Goal: Check status: Check status

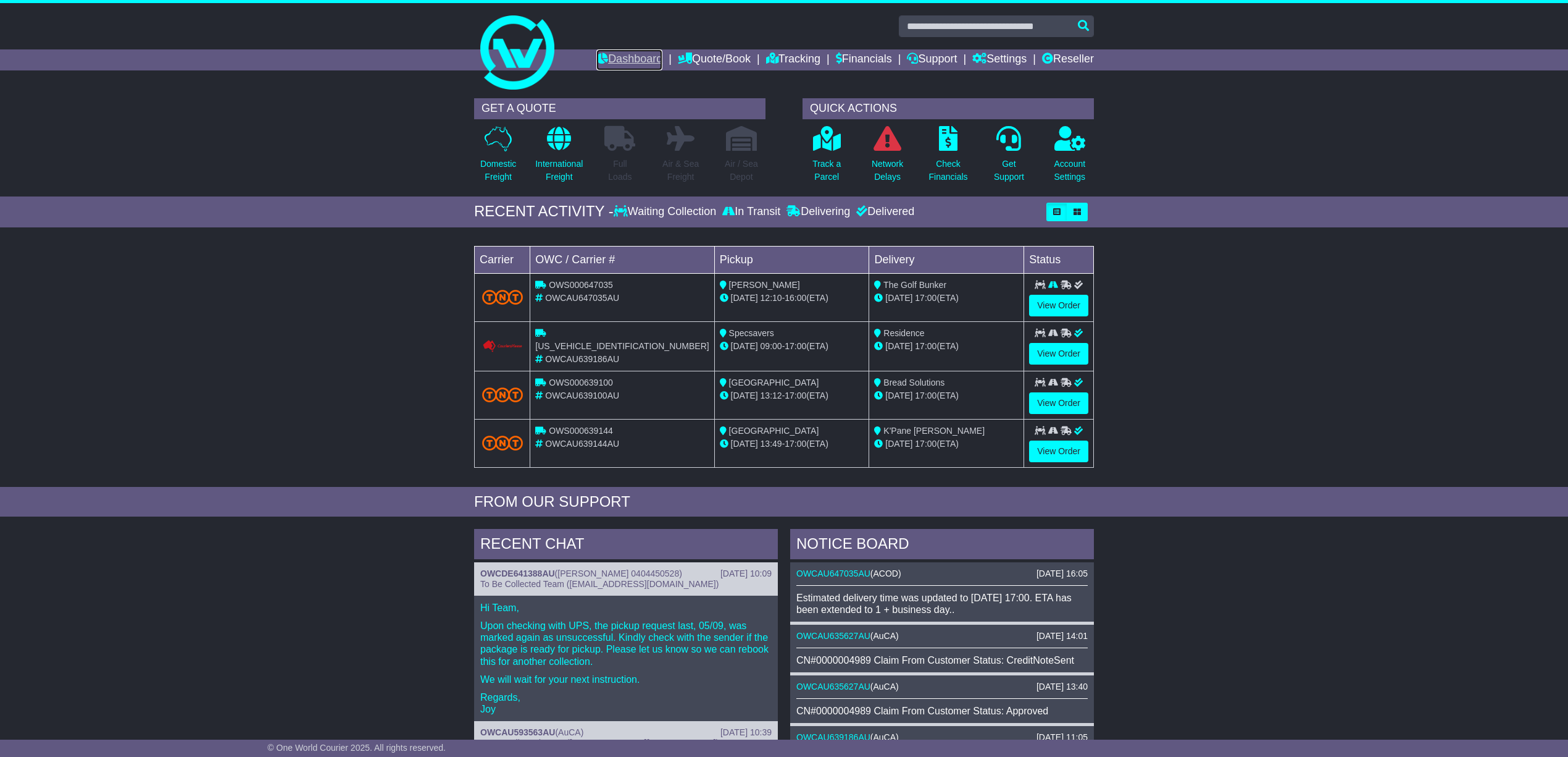
click at [610, 52] on link "Dashboard" at bounding box center [629, 59] width 66 height 21
click at [831, 155] on link "Track a Parcel" at bounding box center [827, 158] width 29 height 65
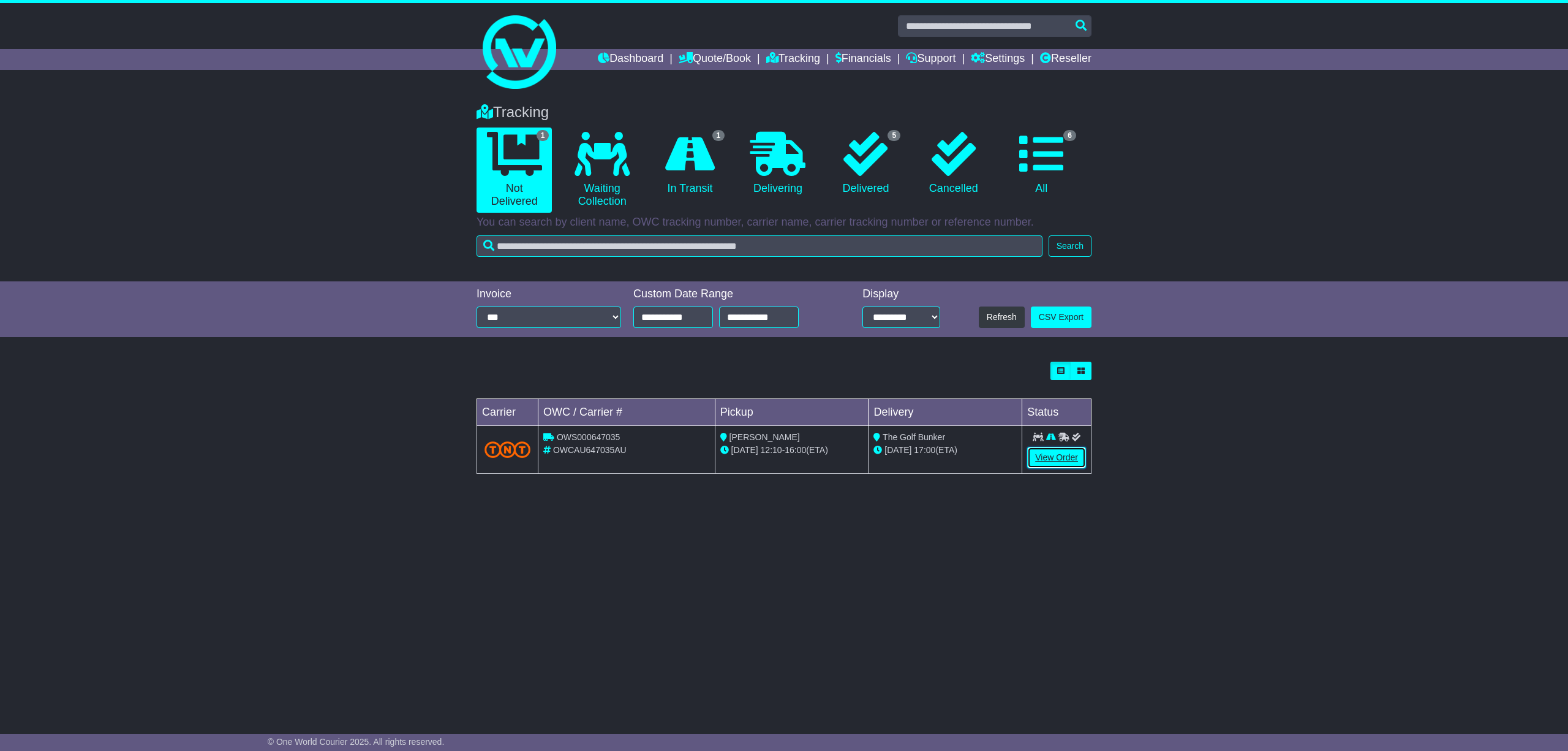
click at [1056, 458] on link "View Order" at bounding box center [1057, 458] width 59 height 22
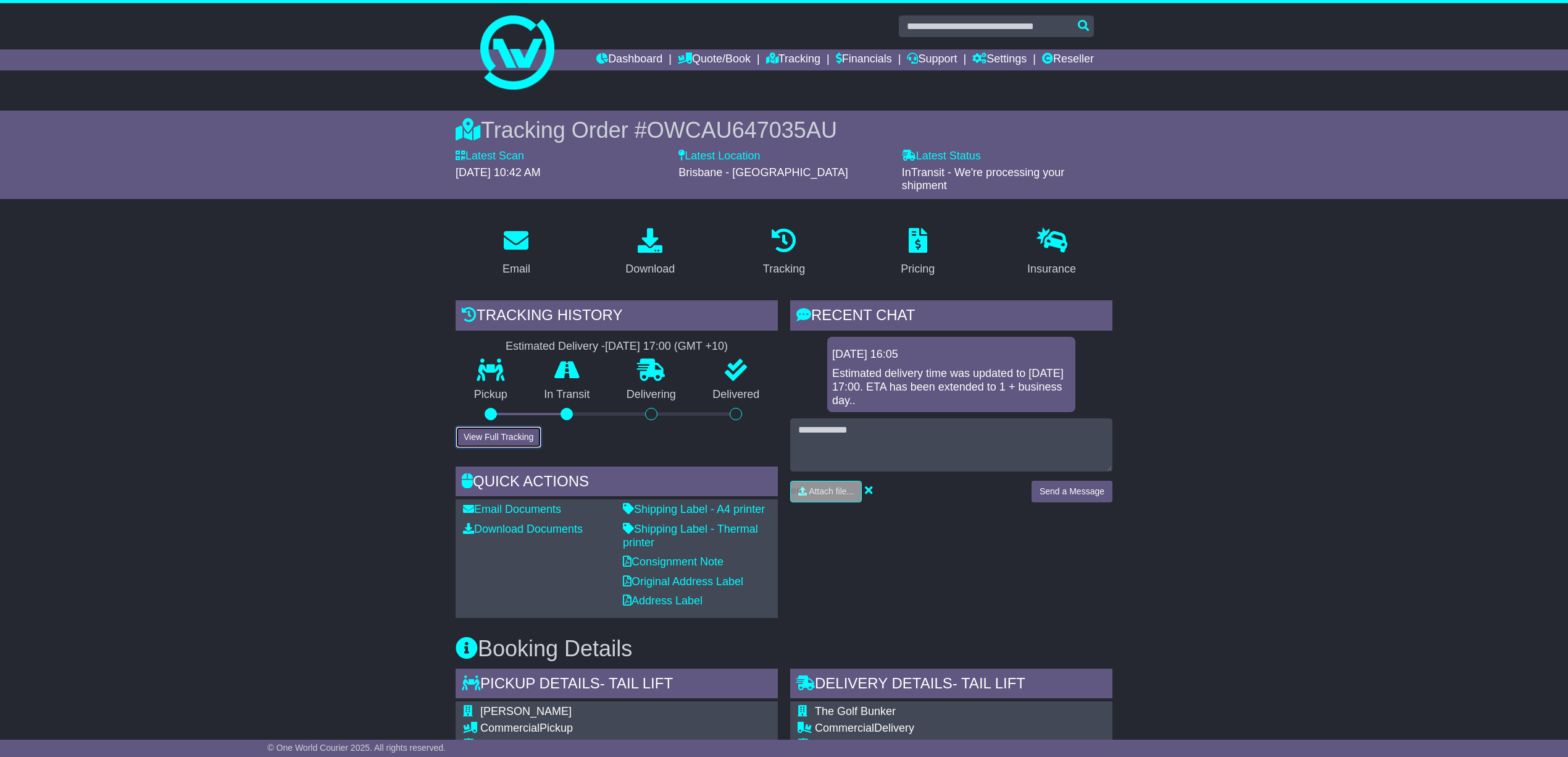
click at [482, 434] on button "View Full Tracking" at bounding box center [499, 437] width 86 height 22
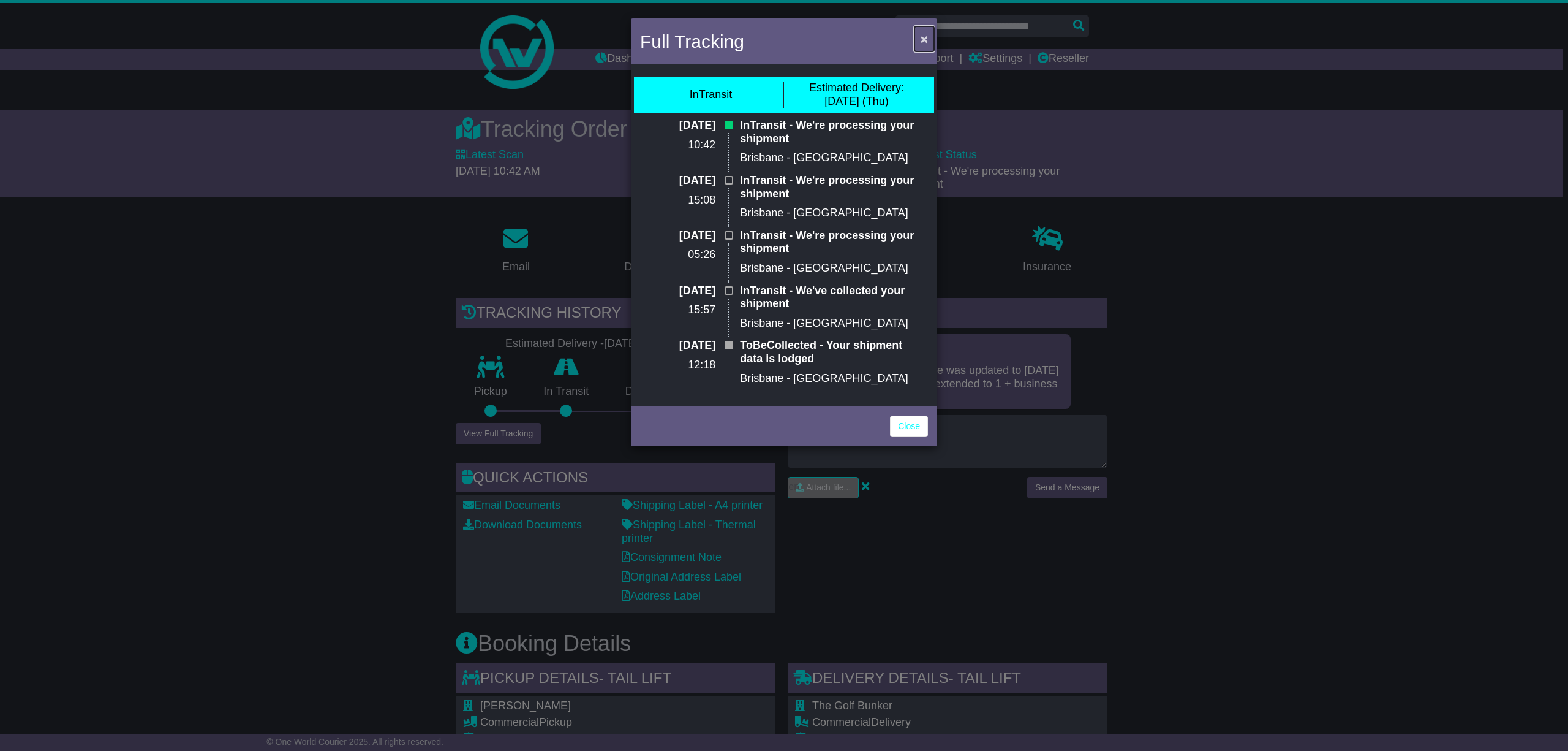
click at [924, 35] on span "×" at bounding box center [924, 39] width 8 height 14
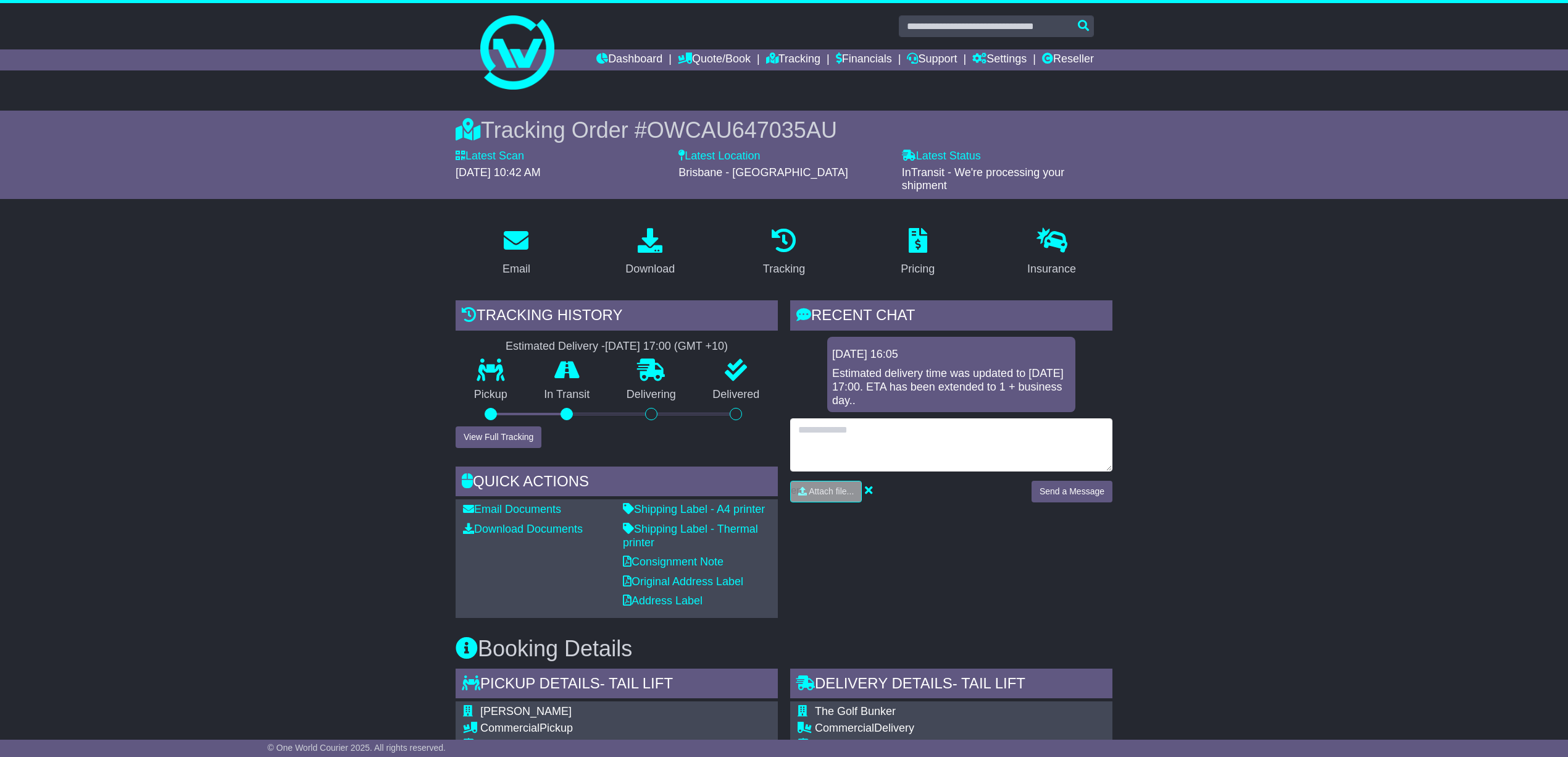
click at [828, 440] on textarea at bounding box center [951, 445] width 322 height 53
type textarea "**********"
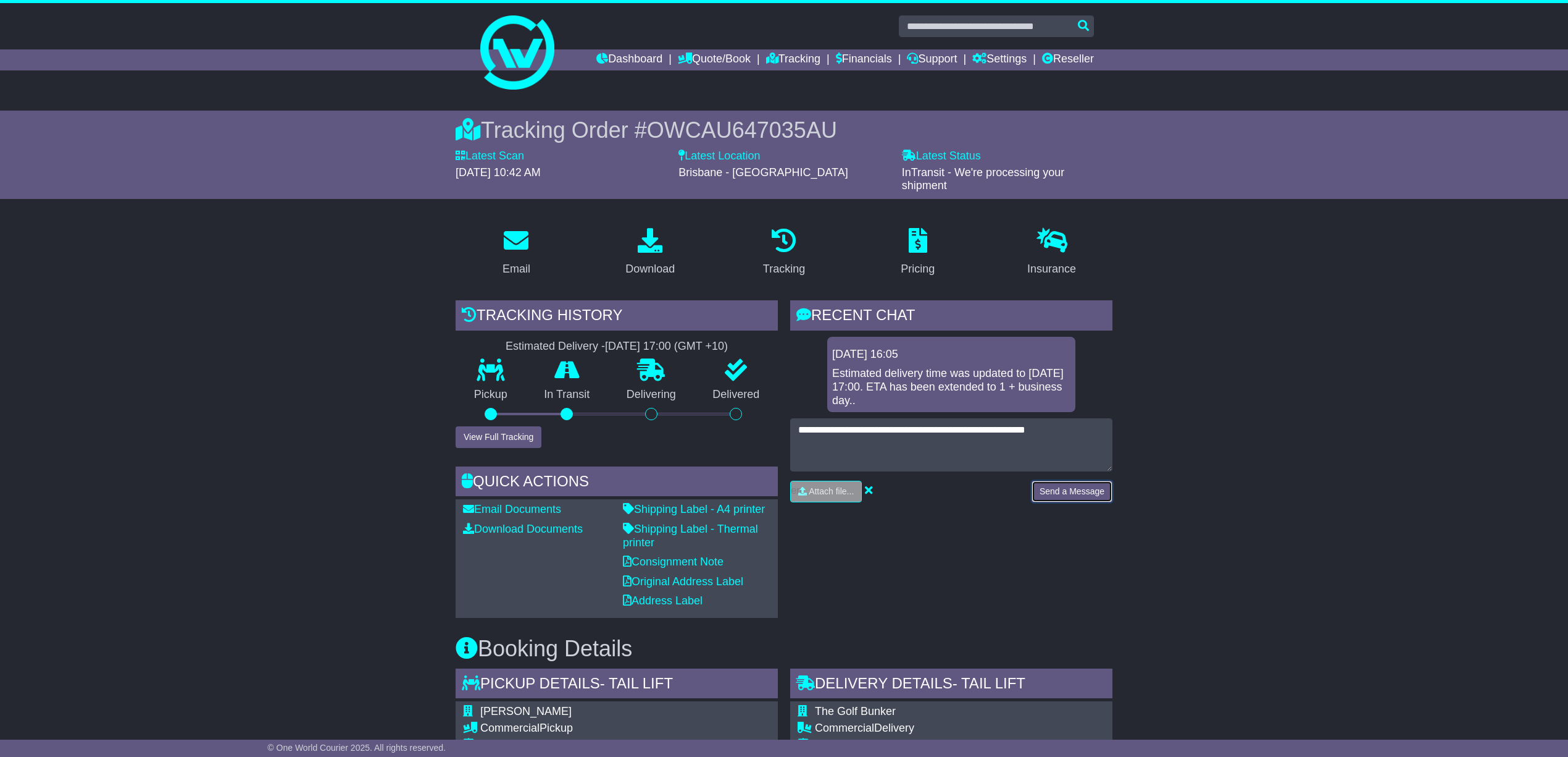
click at [1068, 487] on button "Send a Message" at bounding box center [1072, 491] width 81 height 22
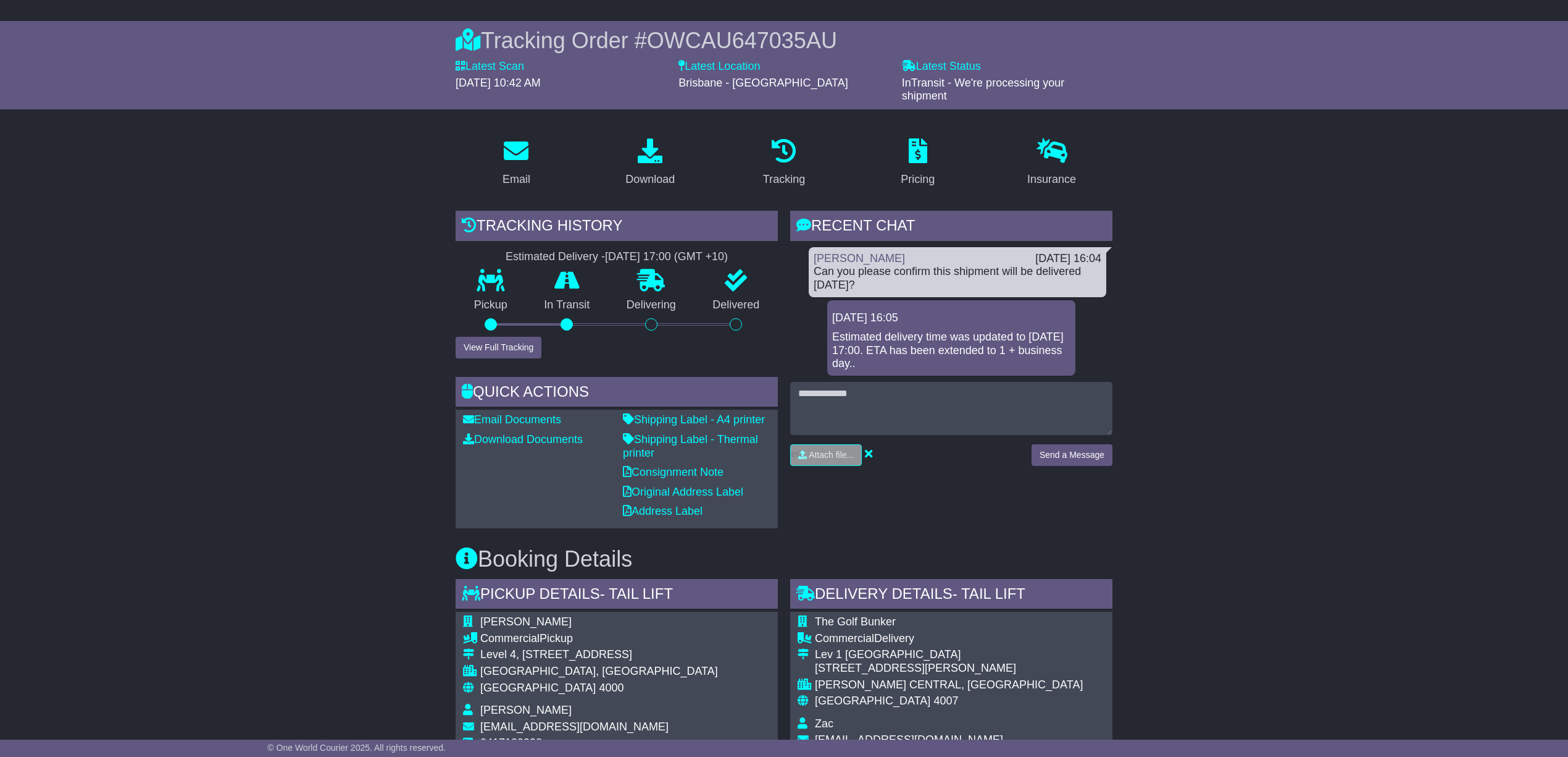
scroll to position [82, 0]
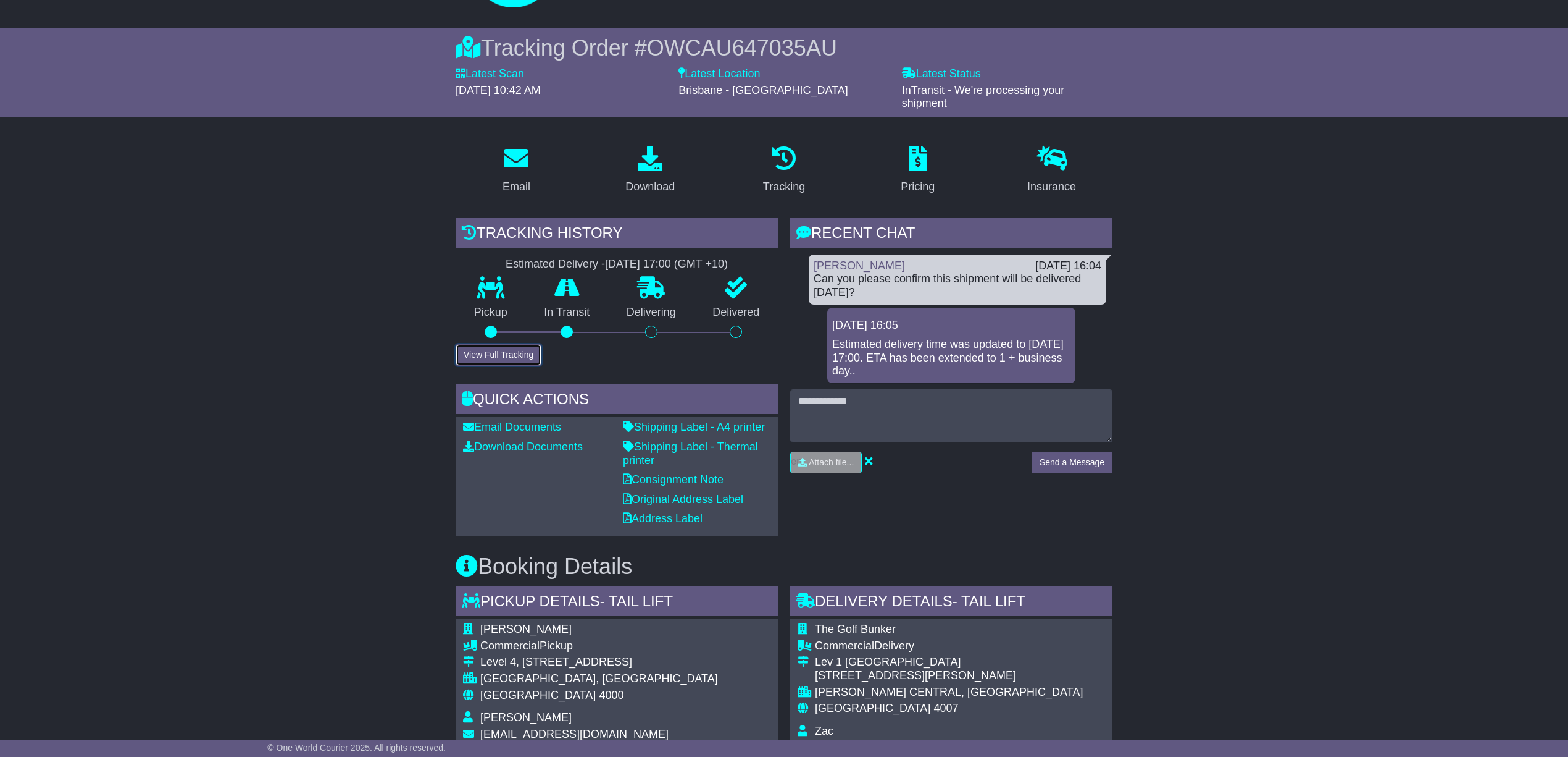
click at [493, 351] on button "View Full Tracking" at bounding box center [499, 355] width 86 height 22
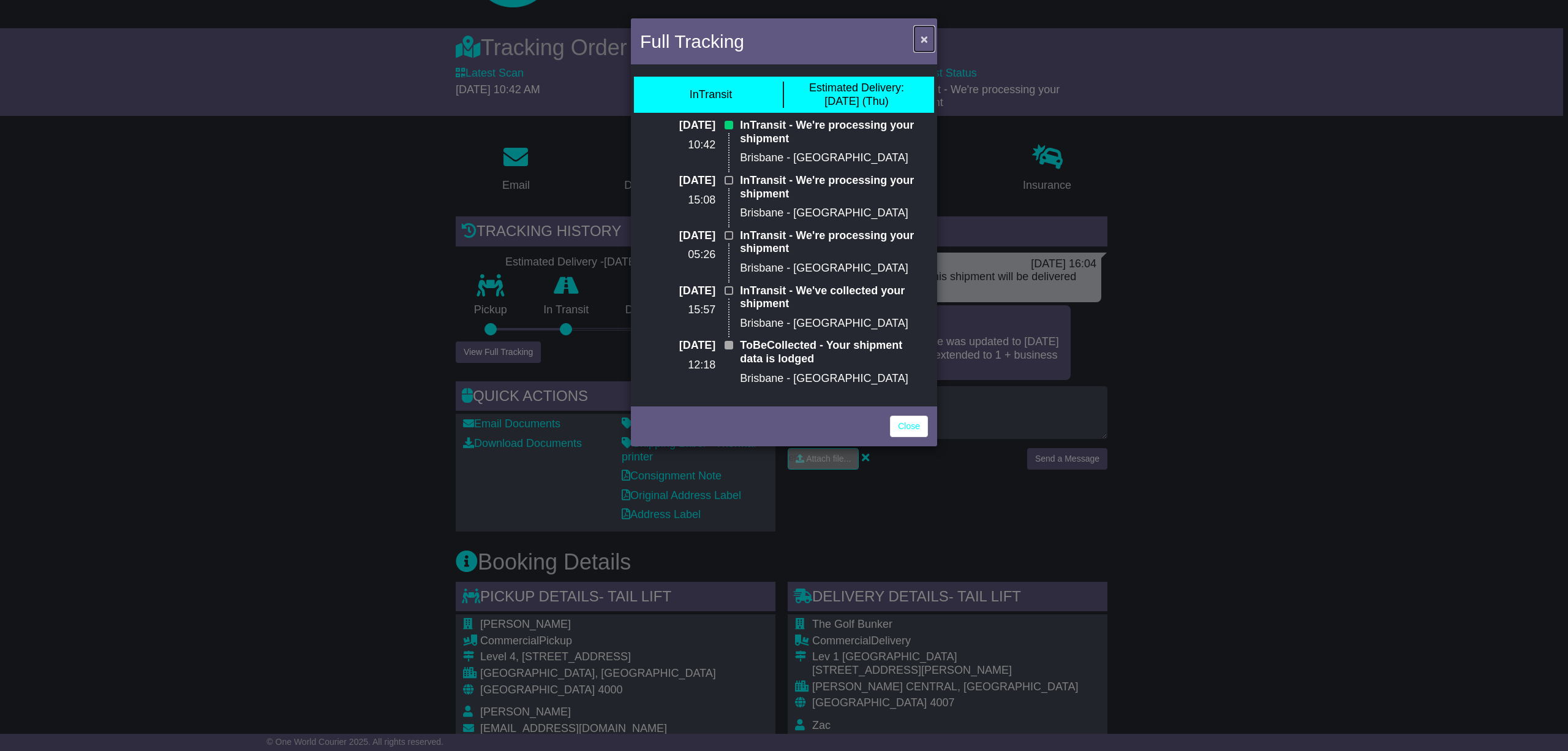
click at [921, 35] on span "×" at bounding box center [924, 39] width 8 height 14
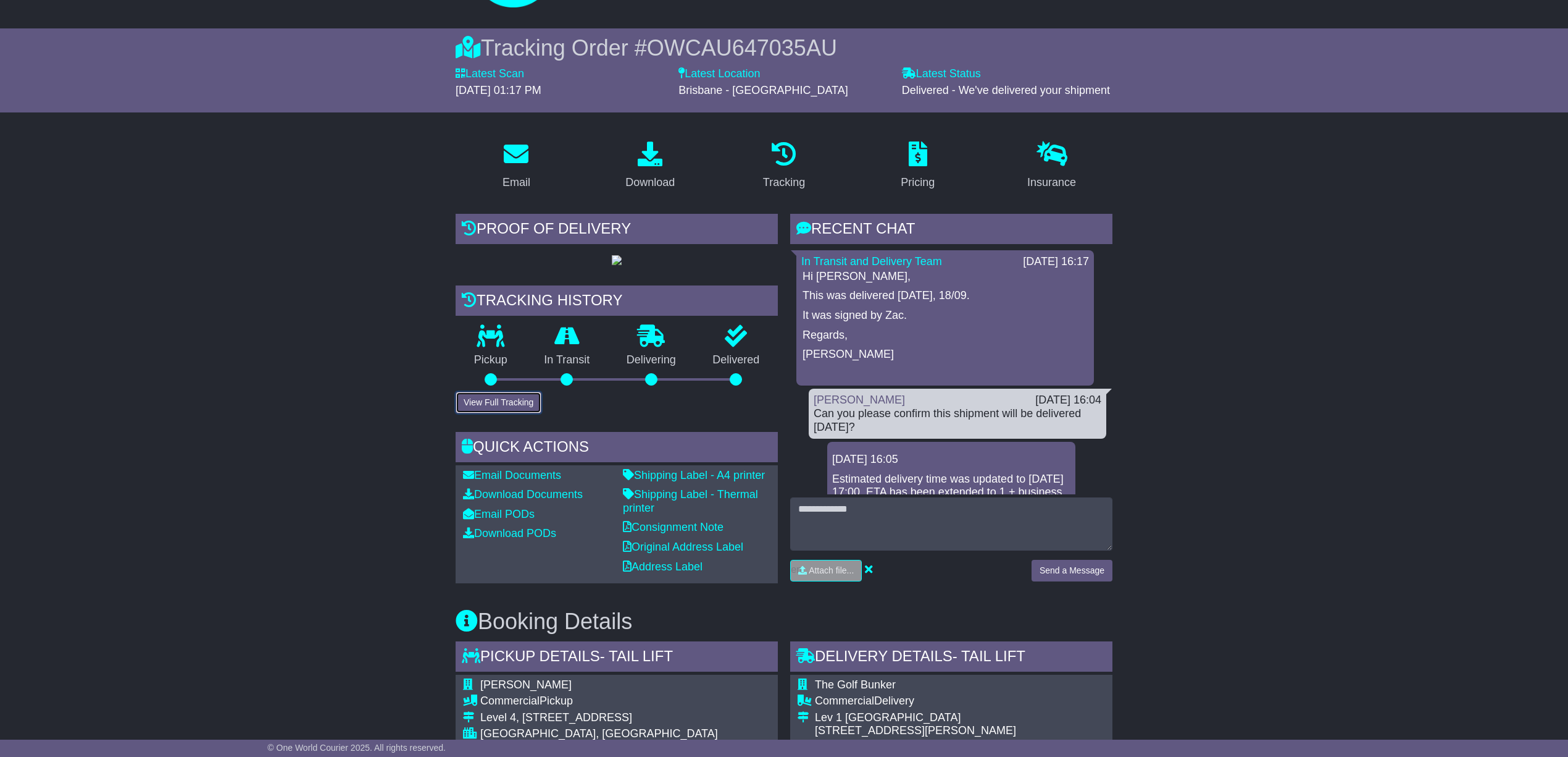
click at [494, 413] on button "View Full Tracking" at bounding box center [499, 402] width 86 height 22
